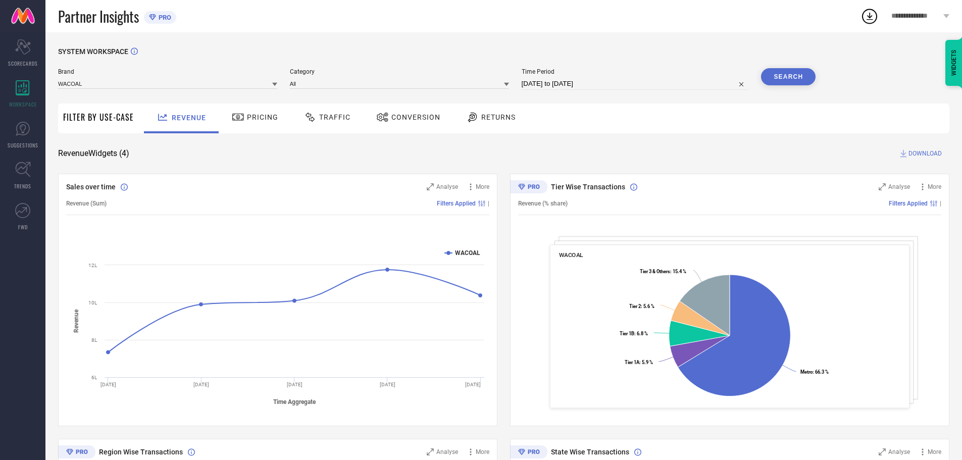
click at [575, 253] on span "WACOAL" at bounding box center [571, 254] width 24 height 7
click at [887, 187] on div "Analyse" at bounding box center [893, 187] width 31 height 10
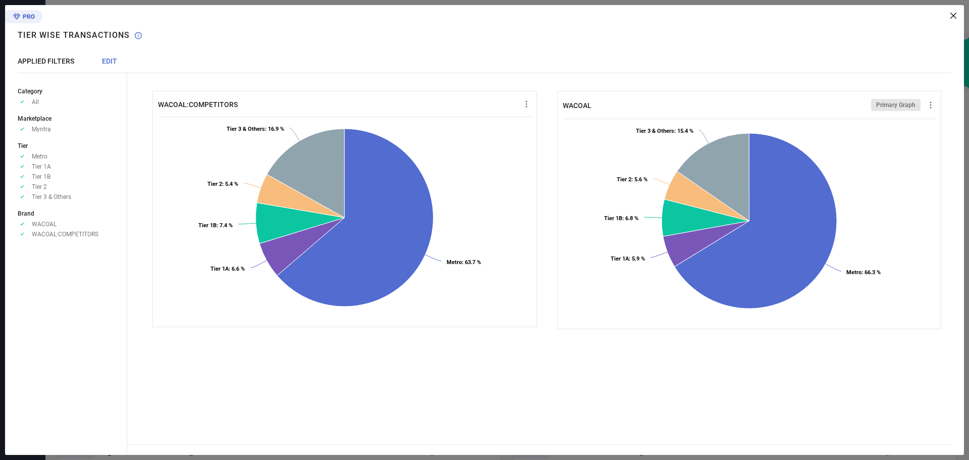
click at [516, 108] on div at bounding box center [523, 104] width 15 height 10
click at [522, 109] on icon at bounding box center [527, 104] width 10 height 10
click at [247, 65] on div at bounding box center [545, 61] width 837 height 13
click at [947, 19] on div "WACOAL:COMPETITORS Created with Highcharts 9.3.3 Metro : 63.7 % ​ Metro : 63.7 …" at bounding box center [545, 230] width 837 height 450
click at [952, 17] on icon at bounding box center [954, 16] width 6 height 6
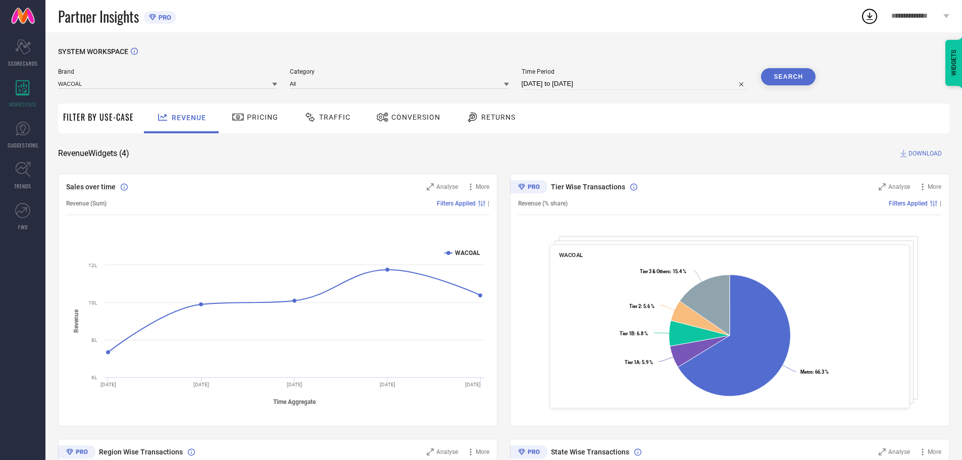
click at [239, 126] on div "Pricing" at bounding box center [254, 117] width 51 height 17
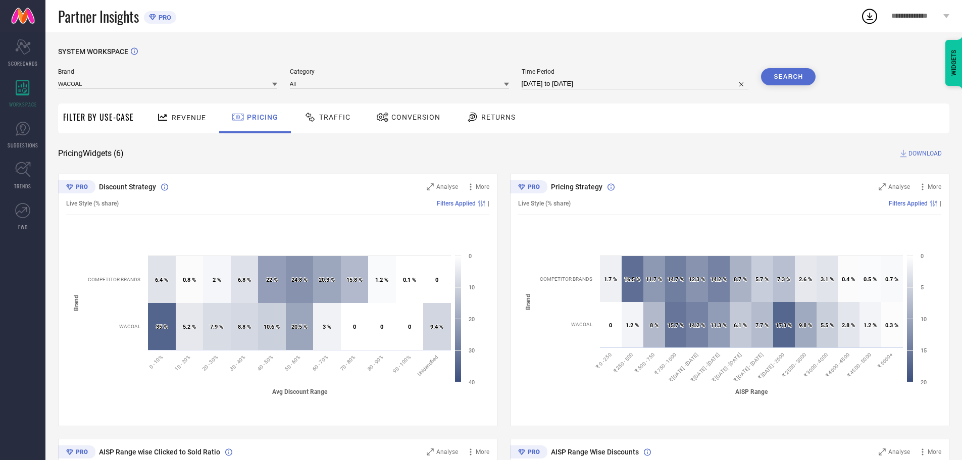
click at [499, 118] on span "Returns" at bounding box center [498, 117] width 34 height 8
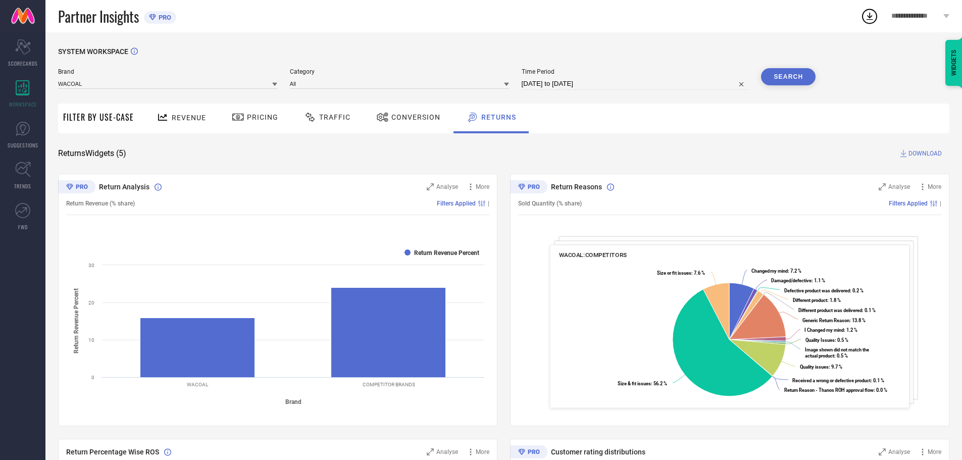
click at [393, 123] on div "Conversion" at bounding box center [408, 117] width 69 height 17
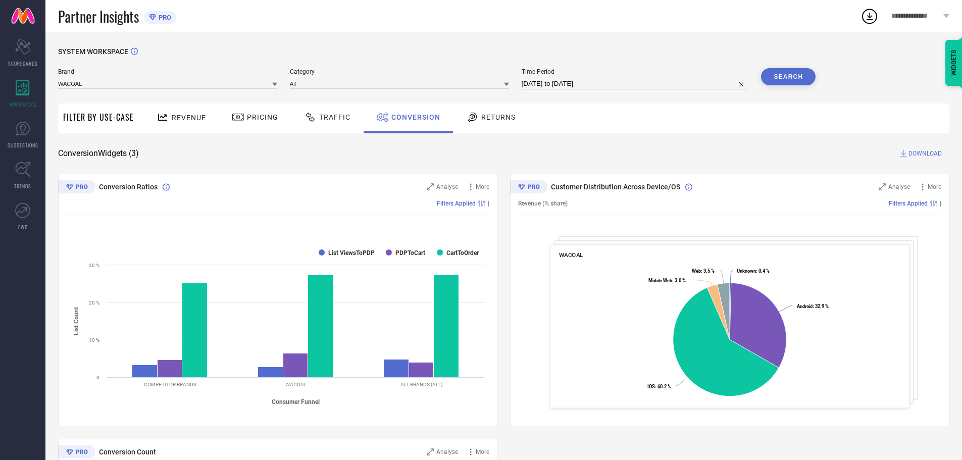
click at [335, 124] on div "Traffic" at bounding box center [326, 117] width 51 height 17
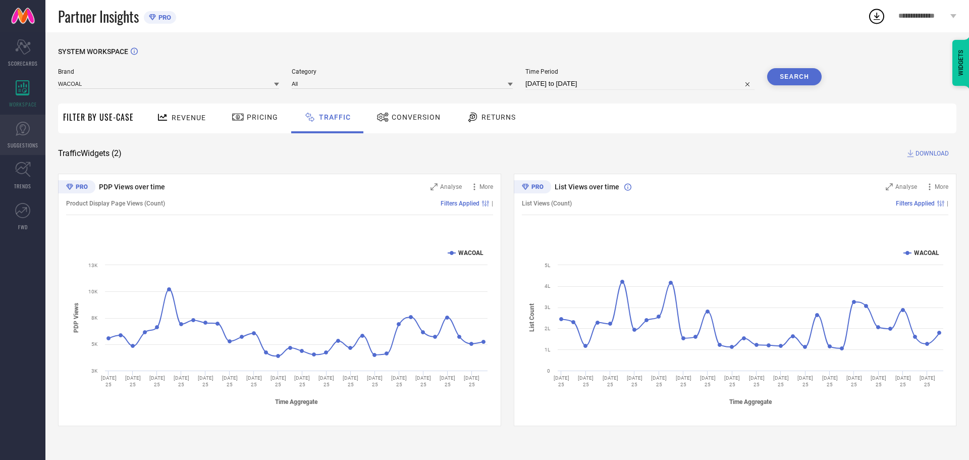
click at [10, 132] on link "SUGGESTIONS" at bounding box center [22, 135] width 45 height 40
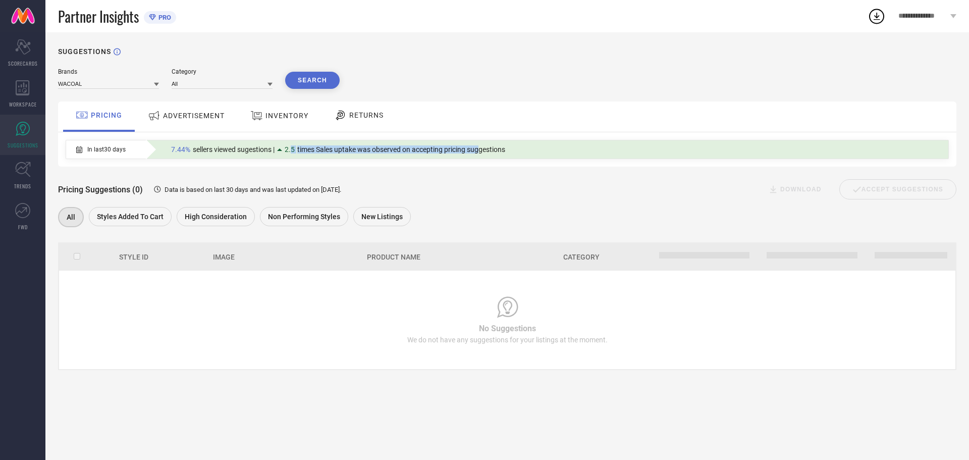
drag, startPoint x: 294, startPoint y: 153, endPoint x: 530, endPoint y: 165, distance: 236.1
click at [515, 156] on div "7.44% sellers viewed sugestions | 2.5 times Sales uptake was observed on accept…" at bounding box center [556, 149] width 780 height 13
click at [544, 190] on div "Pricing Suggestions (0) Data is based on last 30 days and was last updated on […" at bounding box center [507, 189] width 899 height 20
click at [22, 167] on icon at bounding box center [23, 170] width 16 height 16
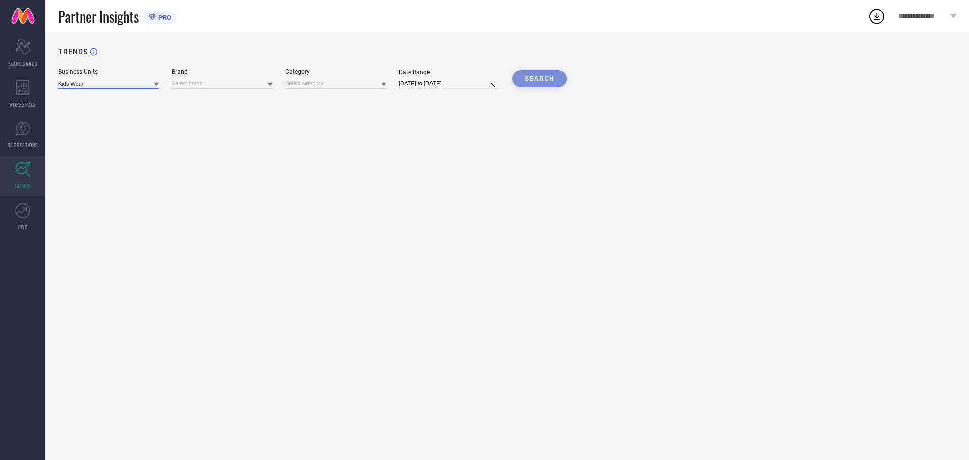
click at [120, 86] on input at bounding box center [108, 83] width 101 height 11
click at [118, 109] on div "Lingerie and Loungewear" at bounding box center [108, 114] width 101 height 17
click at [238, 81] on input at bounding box center [222, 83] width 101 height 11
click at [237, 96] on div "WACOAL" at bounding box center [222, 97] width 101 height 17
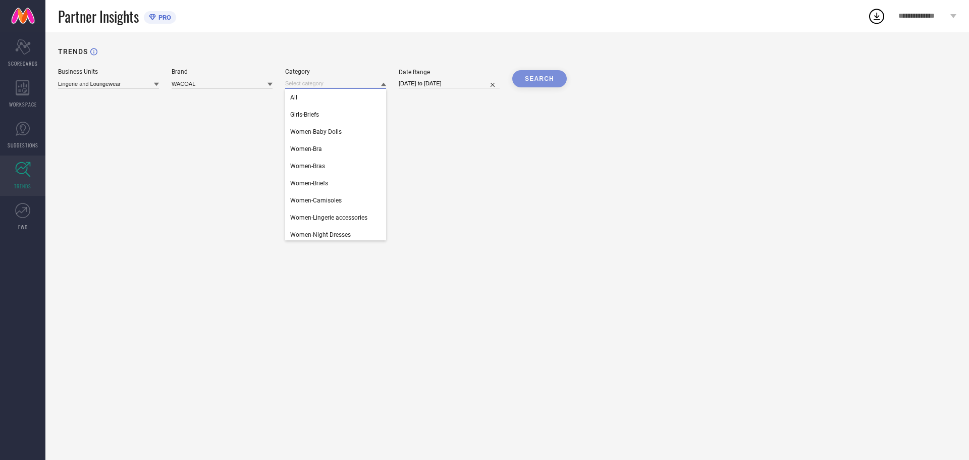
click at [339, 84] on input at bounding box center [335, 83] width 101 height 11
click at [338, 105] on div "All" at bounding box center [335, 97] width 101 height 17
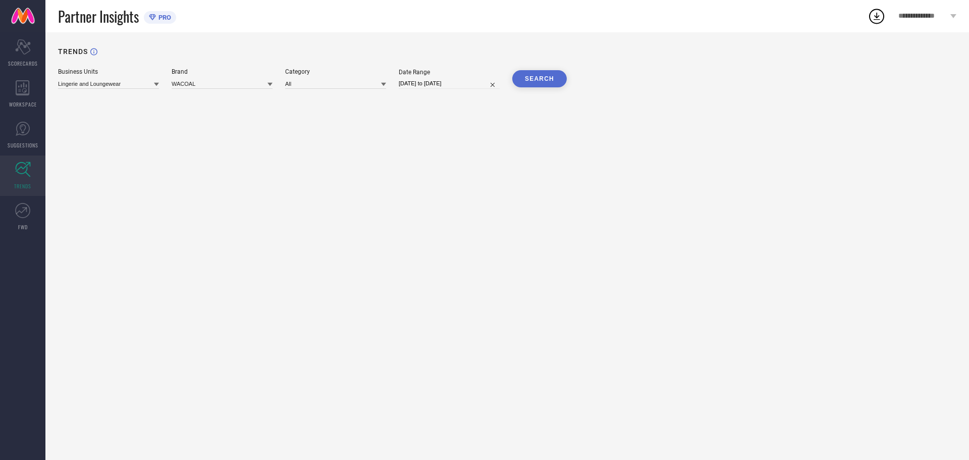
click at [523, 76] on button "SEARCH" at bounding box center [539, 78] width 55 height 17
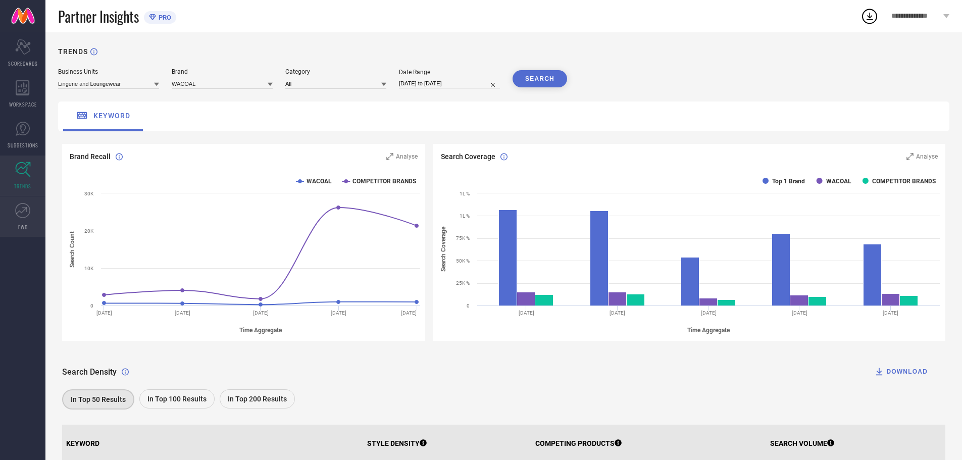
click at [25, 207] on icon at bounding box center [24, 209] width 5 height 5
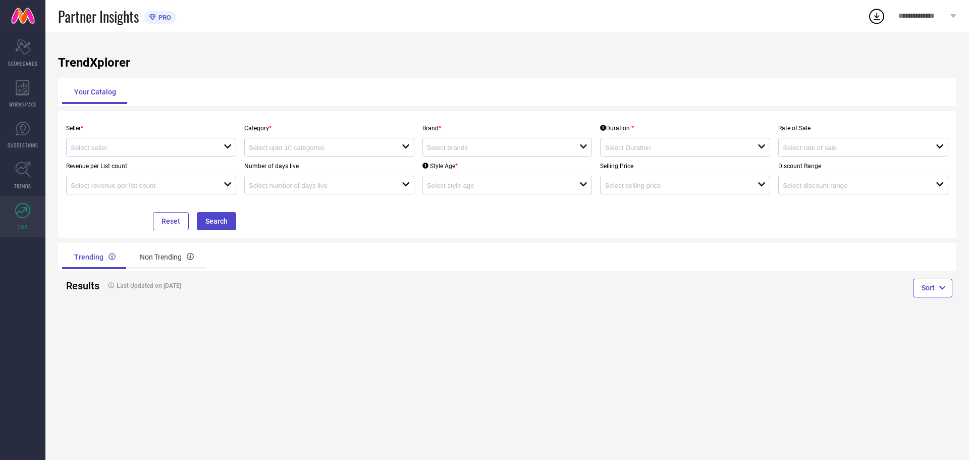
click at [149, 143] on div at bounding box center [147, 147] width 153 height 10
click at [143, 165] on li "WACOAL INDIA PRIVATE LIMITED ( 13322 )" at bounding box center [151, 167] width 169 height 18
type input "WACOAL INDIA PRIVATE LIMITED ( 13322 )"
click at [286, 149] on input at bounding box center [318, 148] width 138 height 8
click at [330, 124] on div "Category * close" at bounding box center [329, 138] width 178 height 38
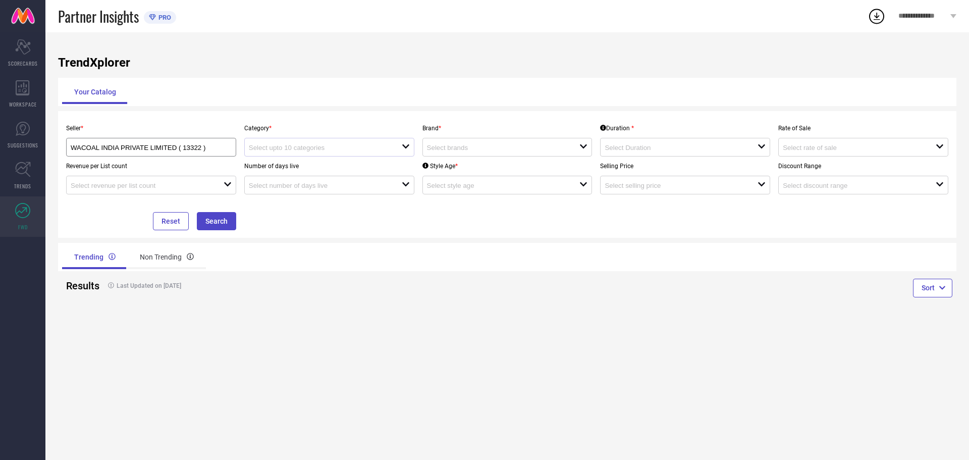
click at [330, 154] on div "open" at bounding box center [329, 147] width 170 height 19
click at [328, 171] on div "No results found" at bounding box center [329, 165] width 170 height 17
click at [489, 151] on input at bounding box center [496, 148] width 138 height 8
click at [487, 178] on li "WACOAL" at bounding box center [507, 185] width 169 height 18
type input "WACOAL"
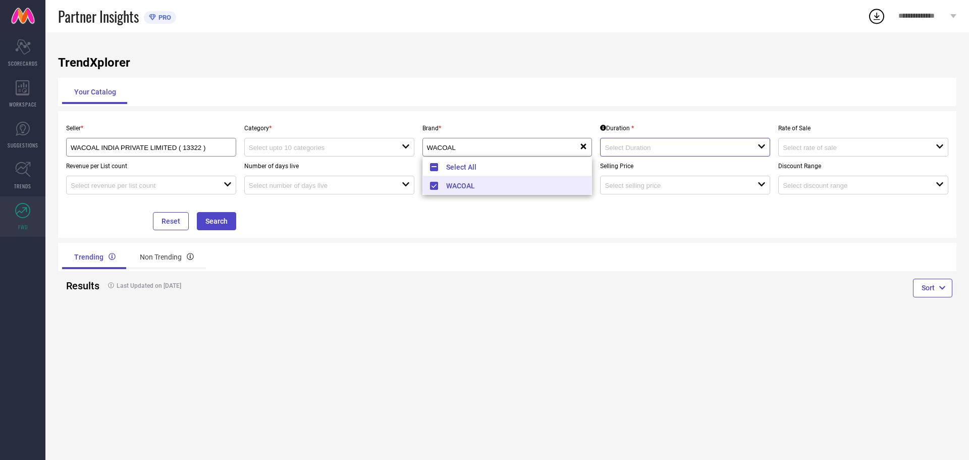
click at [622, 152] on div at bounding box center [681, 147] width 153 height 10
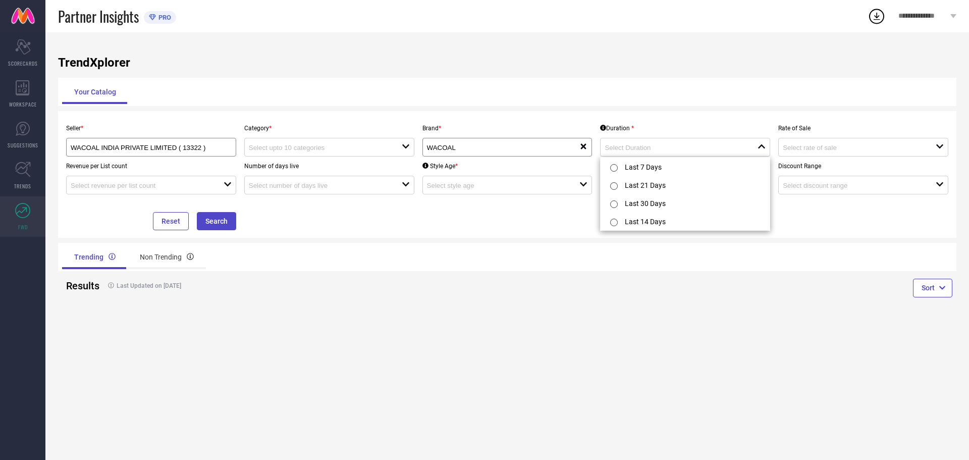
click at [624, 100] on div "Your Catalog" at bounding box center [507, 92] width 891 height 24
click at [296, 143] on div at bounding box center [325, 147] width 153 height 10
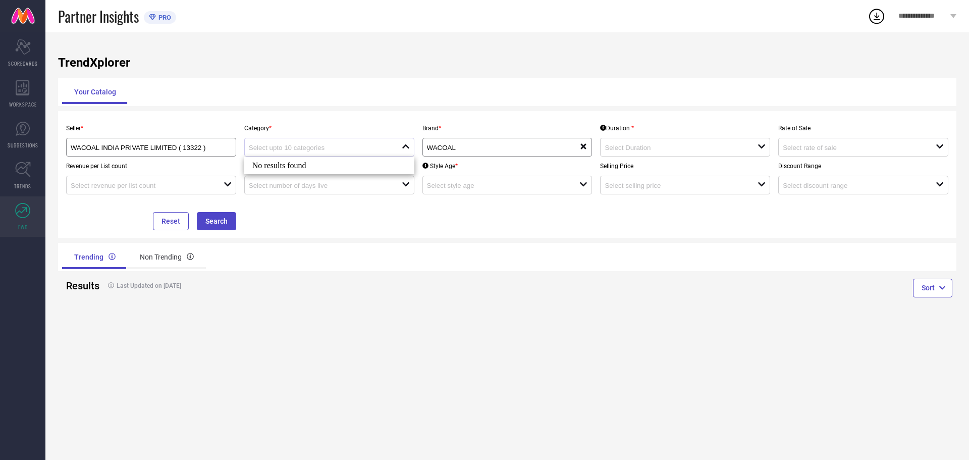
click at [295, 168] on div "No results found" at bounding box center [329, 165] width 170 height 17
click at [328, 111] on div "TrendXplorer Your Catalog Seller * WACOAL INDIA PRIVATE LIMITED ( 13322 ) Categ…" at bounding box center [507, 246] width 924 height 428
click at [206, 187] on input at bounding box center [140, 186] width 138 height 8
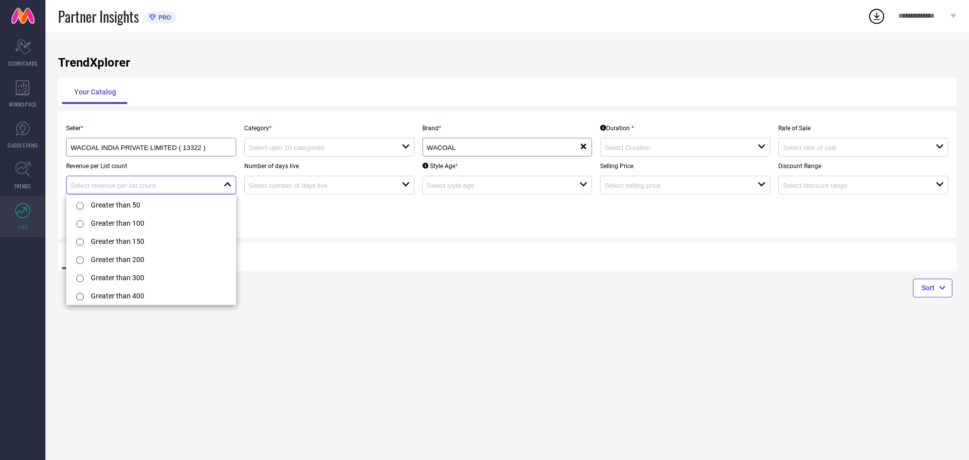
drag, startPoint x: 206, startPoint y: 187, endPoint x: 215, endPoint y: 188, distance: 9.1
click at [206, 187] on input at bounding box center [140, 186] width 138 height 8
click at [287, 182] on div at bounding box center [325, 185] width 153 height 10
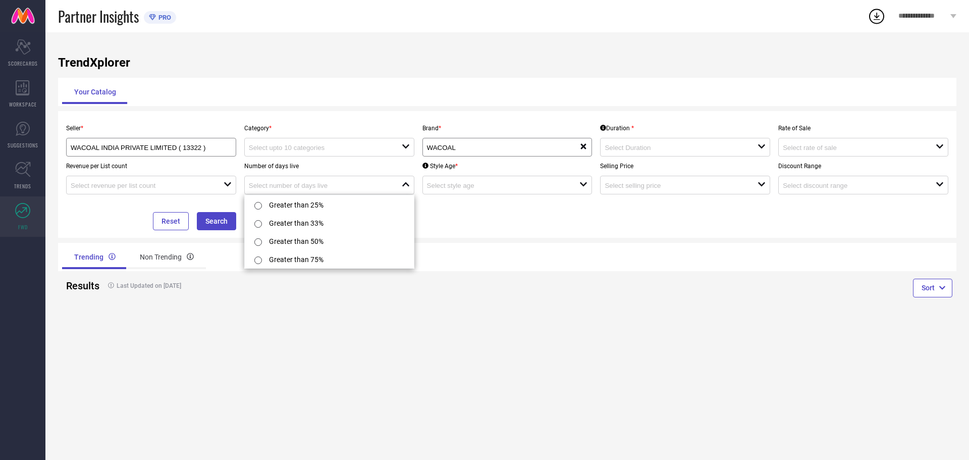
click at [348, 98] on div "Your Catalog" at bounding box center [507, 92] width 891 height 24
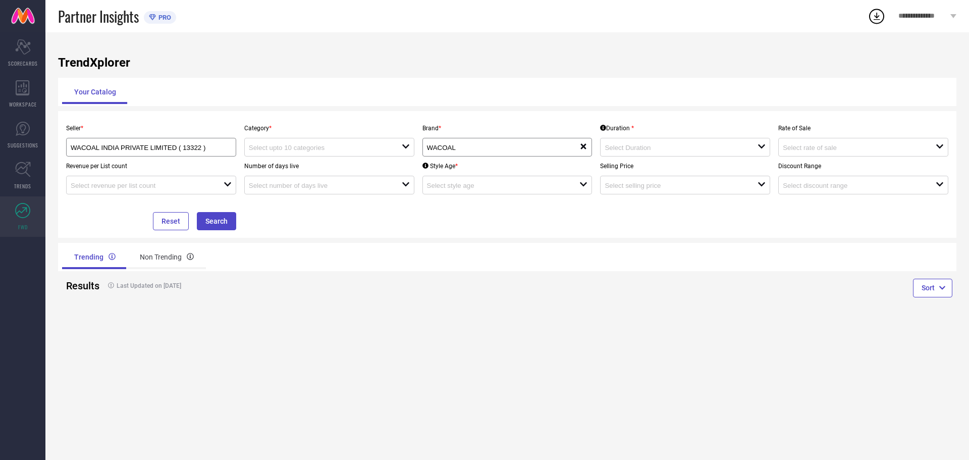
click at [456, 172] on div "Style Age * open" at bounding box center [508, 176] width 178 height 38
click at [463, 178] on div "open" at bounding box center [508, 185] width 170 height 19
click at [670, 187] on input at bounding box center [674, 186] width 138 height 8
click at [864, 189] on input at bounding box center [852, 186] width 138 height 8
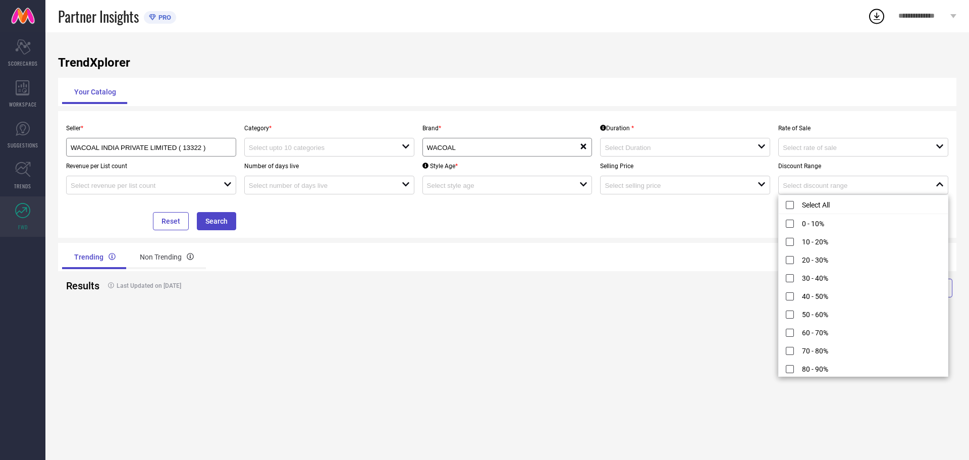
click at [855, 136] on div "Rate of Sale open" at bounding box center [863, 138] width 178 height 38
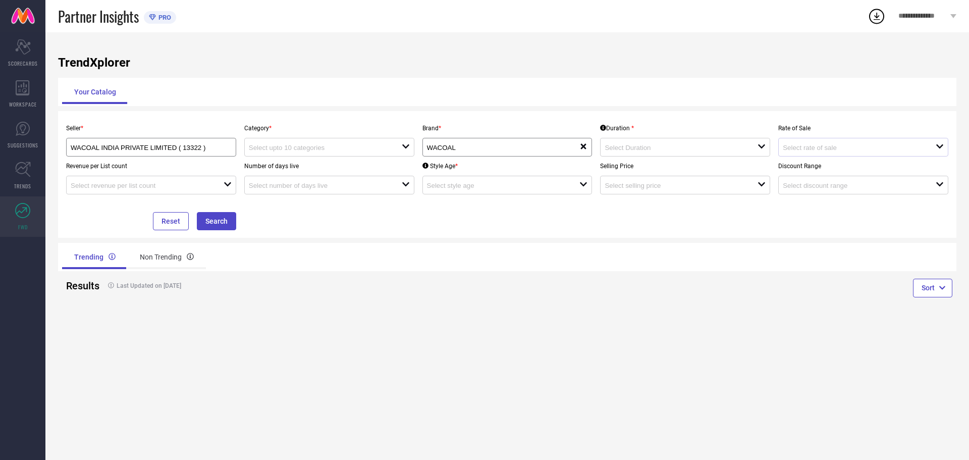
click at [853, 143] on div "open" at bounding box center [863, 147] width 170 height 19
click at [774, 104] on div "Your Catalog" at bounding box center [507, 92] width 891 height 24
click at [23, 18] on link at bounding box center [22, 16] width 45 height 32
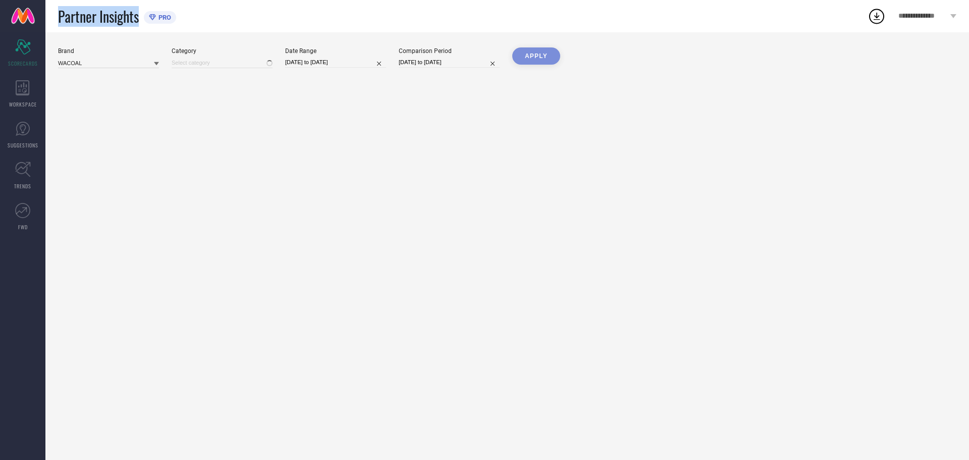
type input "All"
drag, startPoint x: 61, startPoint y: 19, endPoint x: 143, endPoint y: 20, distance: 81.8
click at [143, 20] on div "Partner Insights PRO" at bounding box center [463, 16] width 810 height 32
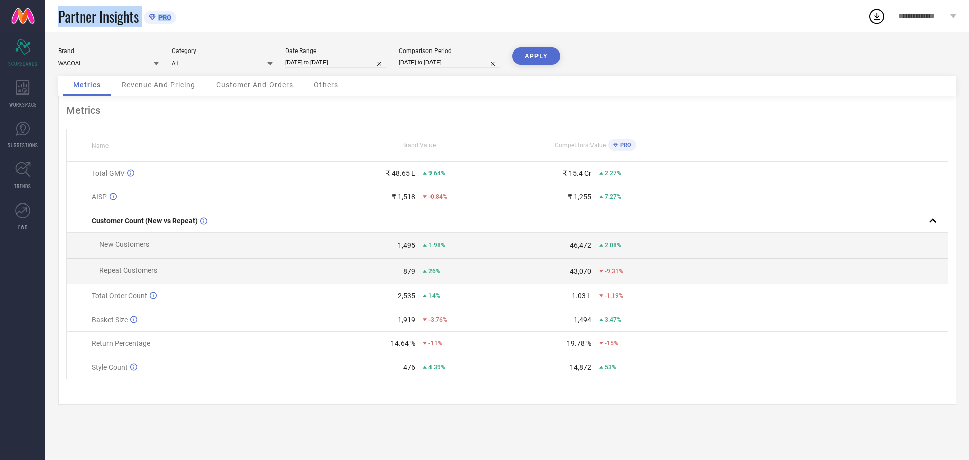
drag, startPoint x: 274, startPoint y: 9, endPoint x: 59, endPoint y: 8, distance: 215.6
click at [59, 8] on div "Partner Insights PRO" at bounding box center [463, 16] width 810 height 32
click at [233, 18] on div "Partner Insights PRO" at bounding box center [463, 16] width 810 height 32
click at [145, 92] on div "Revenue And Pricing" at bounding box center [159, 86] width 94 height 20
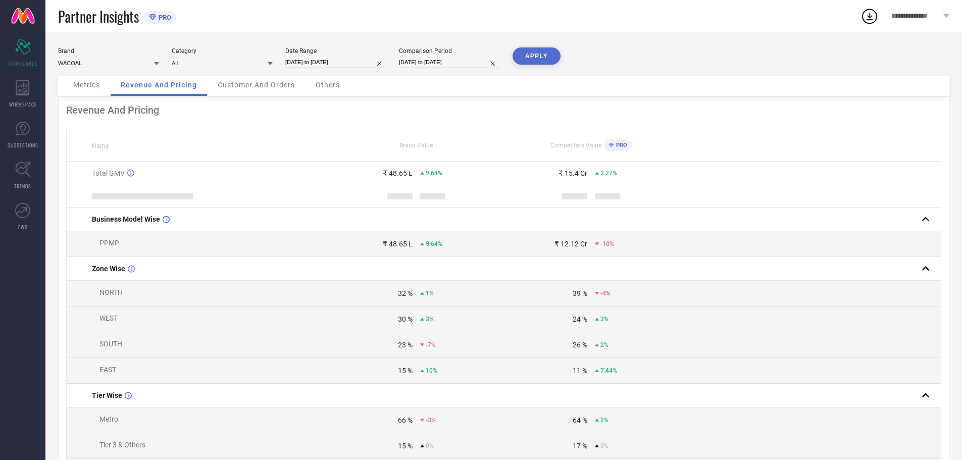
click at [227, 89] on div "Customer And Orders" at bounding box center [255, 86] width 97 height 20
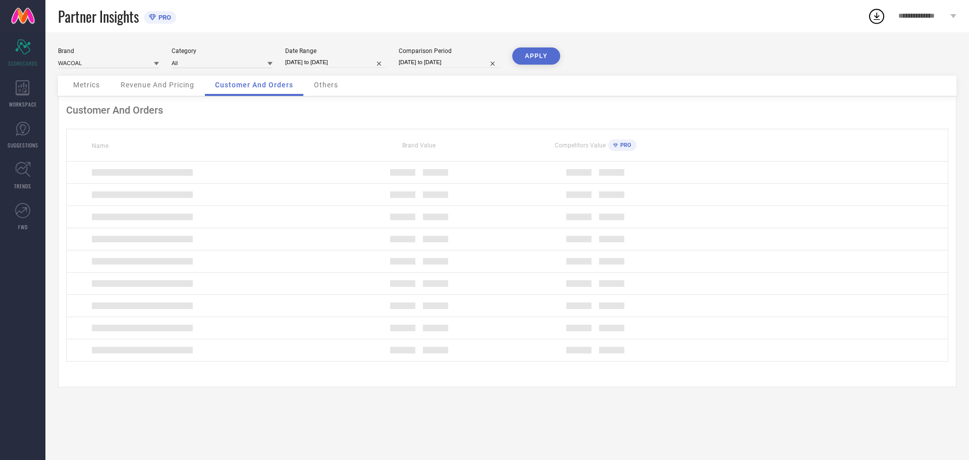
click at [334, 88] on span "Others" at bounding box center [326, 85] width 24 height 8
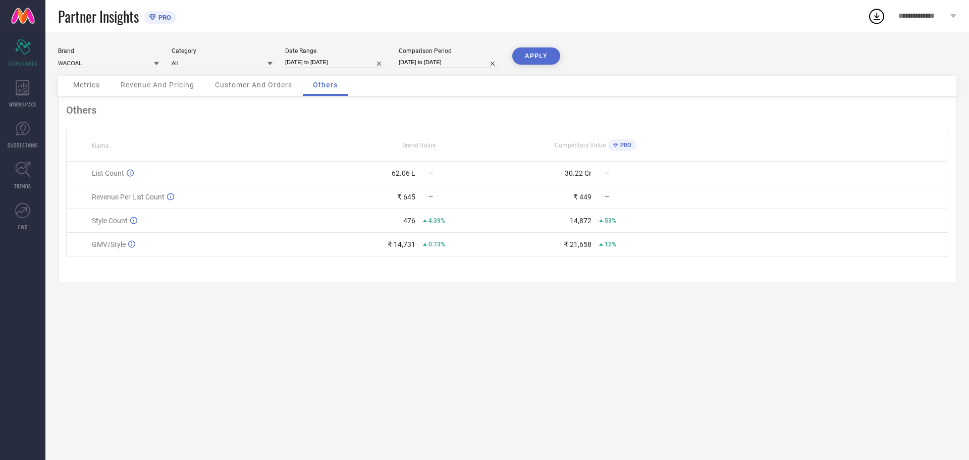
click at [96, 83] on span "Metrics" at bounding box center [86, 85] width 27 height 8
